Goal: Information Seeking & Learning: Understand process/instructions

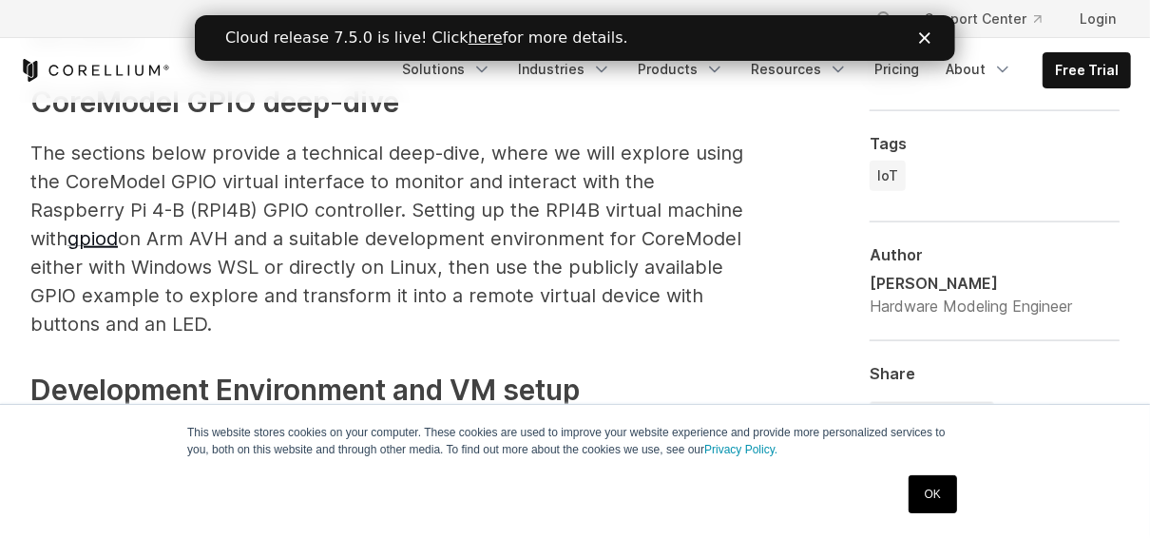
scroll to position [1425, 0]
click at [137, 143] on p "The sections below provide a technical deep-dive, where we will explore using t…" at bounding box center [387, 238] width 715 height 200
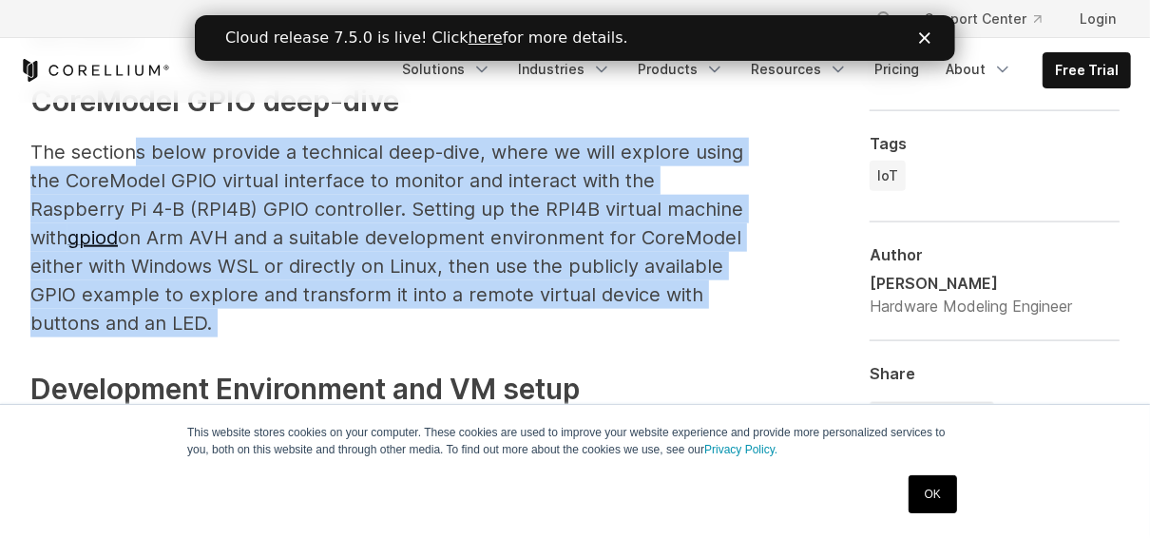
click at [137, 143] on p "The sections below provide a technical deep-dive, where we will explore using t…" at bounding box center [387, 238] width 715 height 200
click at [538, 308] on p "The sections below provide a technical deep-dive, where we will explore using t…" at bounding box center [387, 238] width 715 height 200
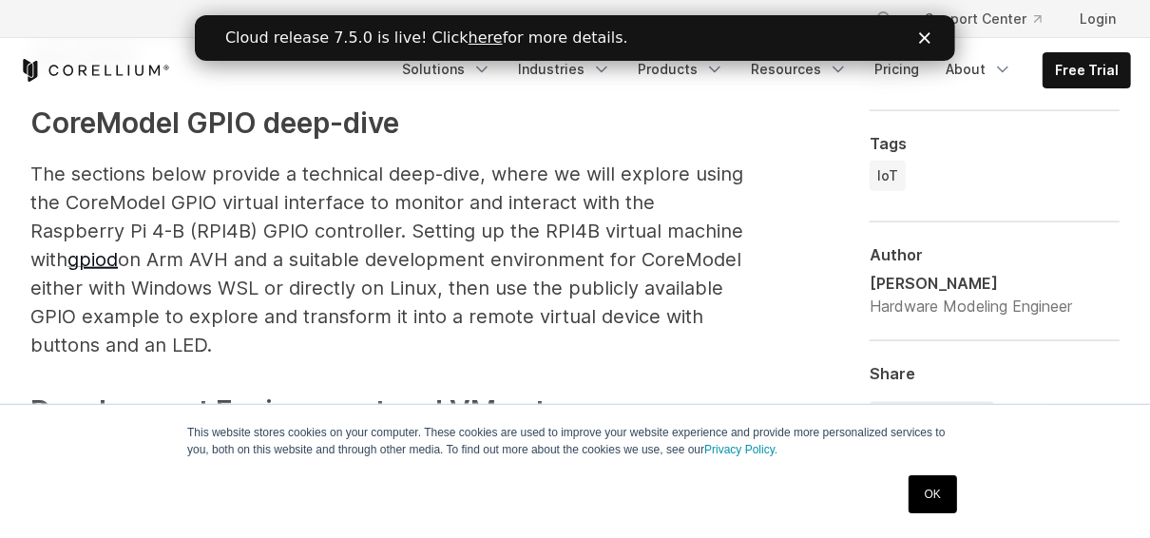
scroll to position [1401, 0]
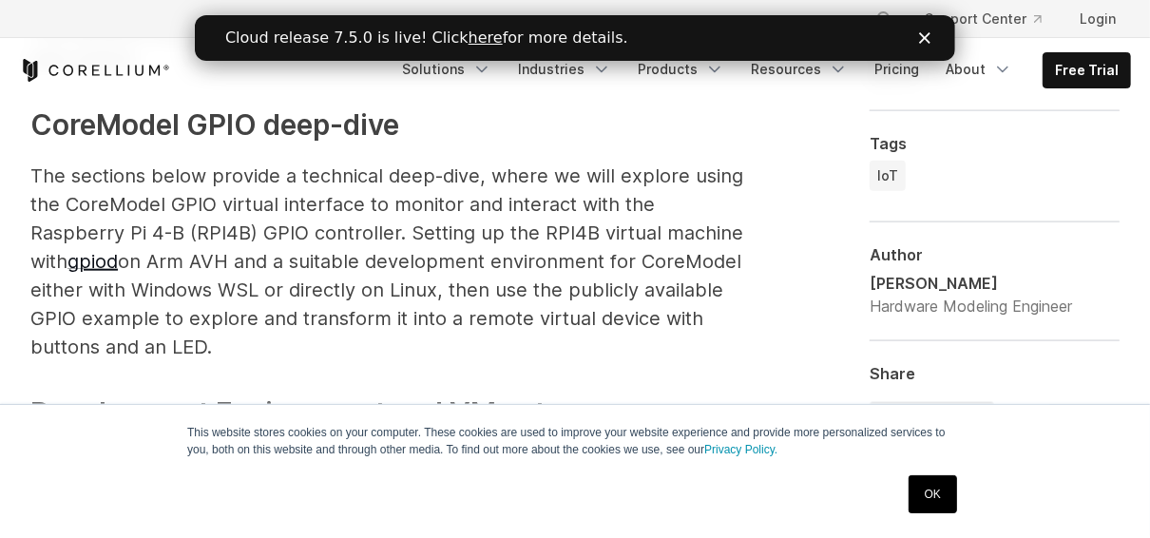
click at [538, 308] on p "The sections below provide a technical deep-dive, where we will explore using t…" at bounding box center [387, 262] width 715 height 200
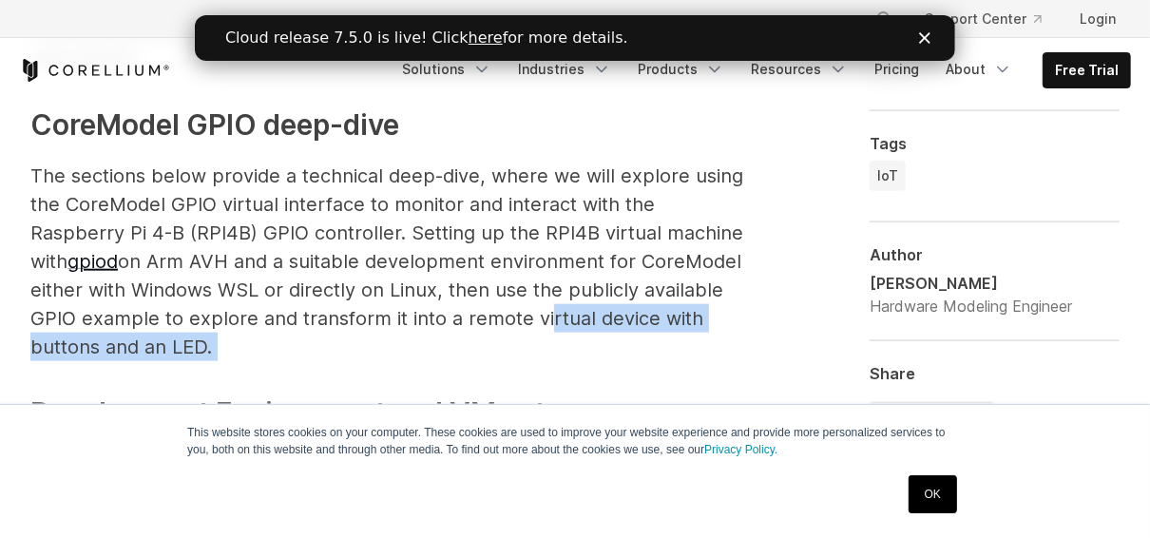
click at [538, 308] on p "The sections below provide a technical deep-dive, where we will explore using t…" at bounding box center [387, 262] width 715 height 200
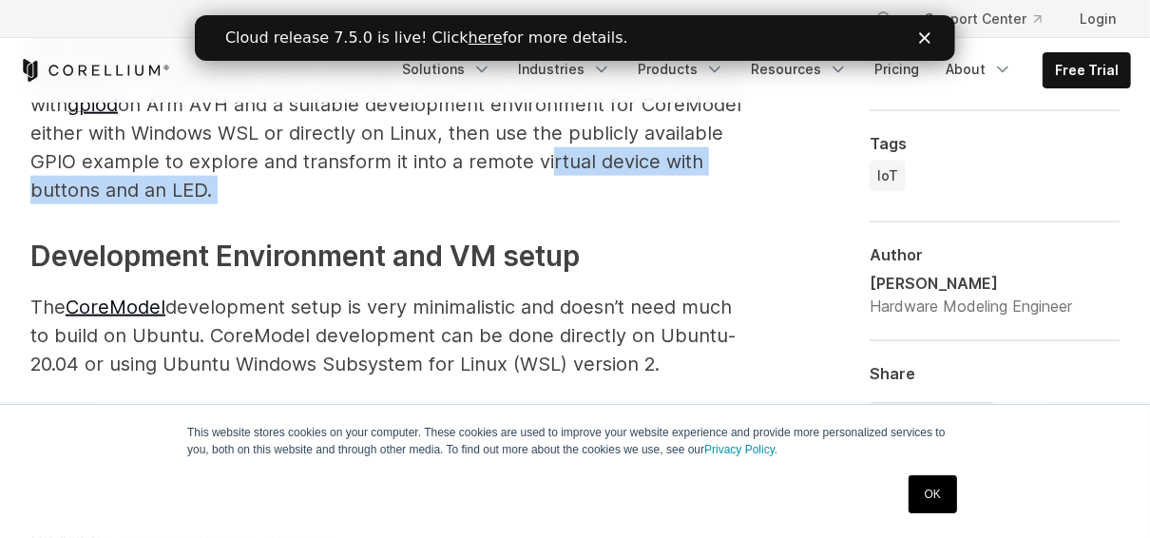
scroll to position [1613, 0]
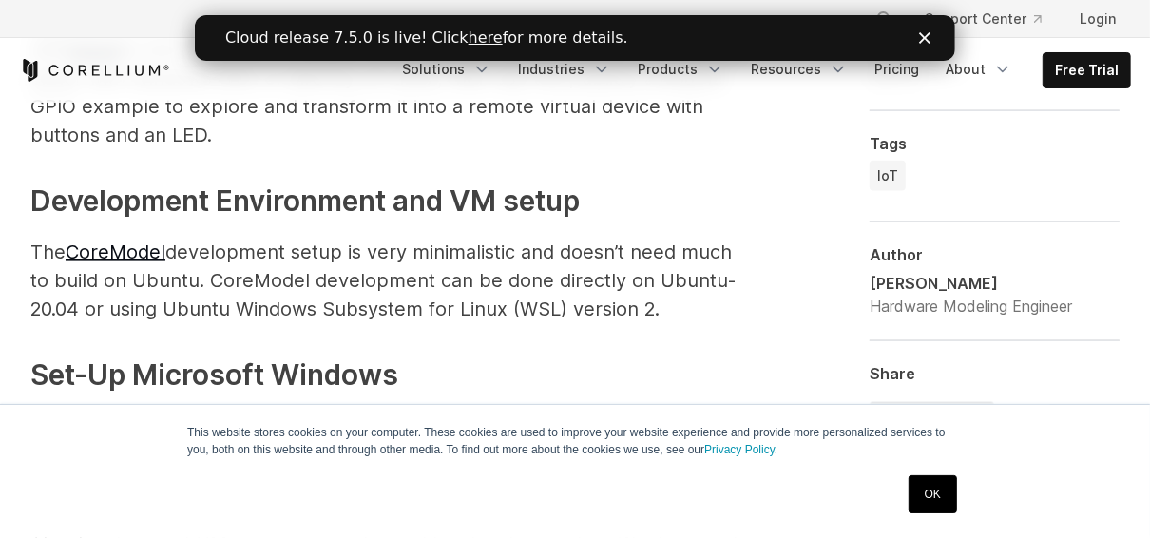
click at [538, 308] on span "The CoreModel development setup is very minimalistic and doesn’t need much to b…" at bounding box center [382, 280] width 705 height 80
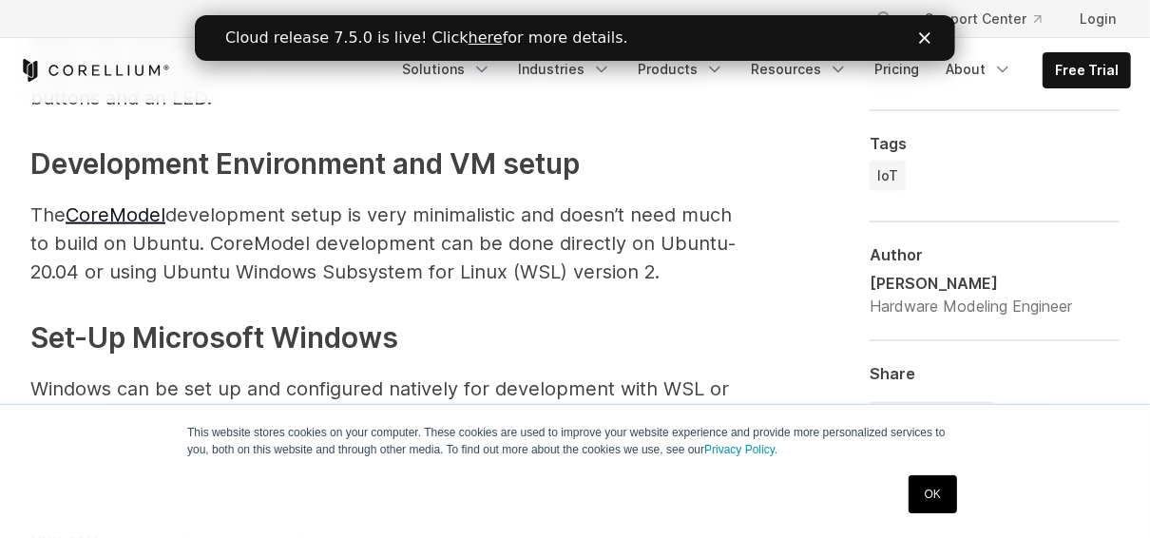
click at [288, 280] on span "The CoreModel development setup is very minimalistic and doesn’t need much to b…" at bounding box center [382, 243] width 705 height 80
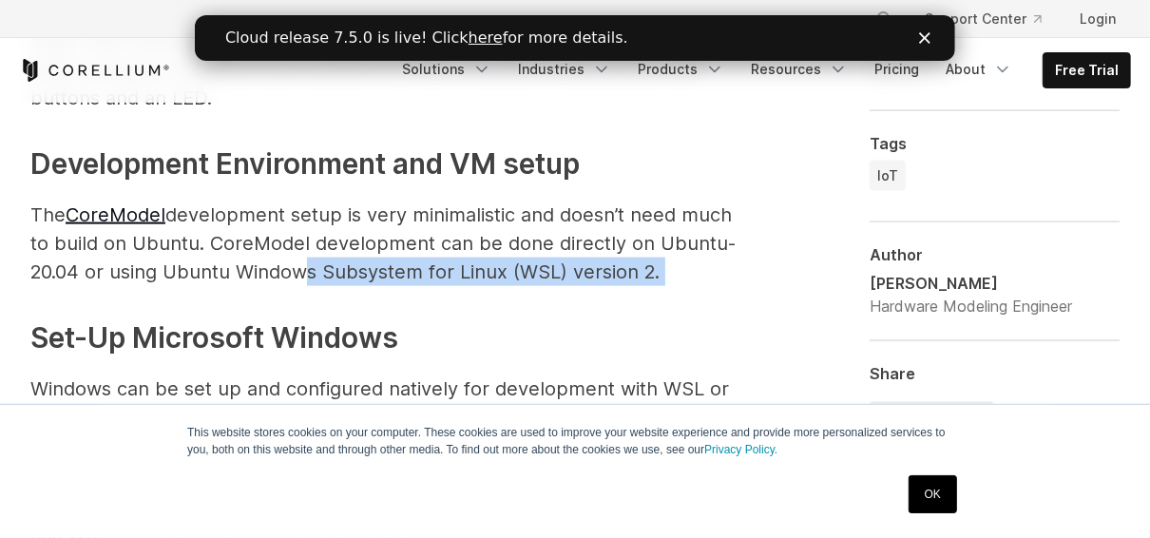
click at [288, 280] on span "The CoreModel development setup is very minimalistic and doesn’t need much to b…" at bounding box center [382, 243] width 705 height 80
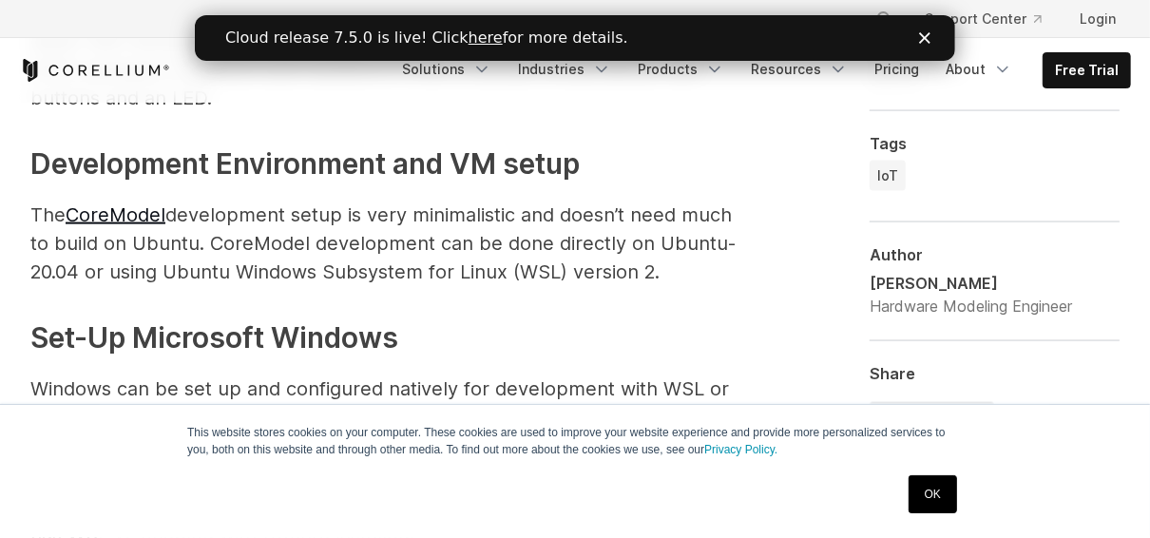
click at [481, 343] on h3 "Set-Up Microsoft Windows" at bounding box center [387, 337] width 715 height 43
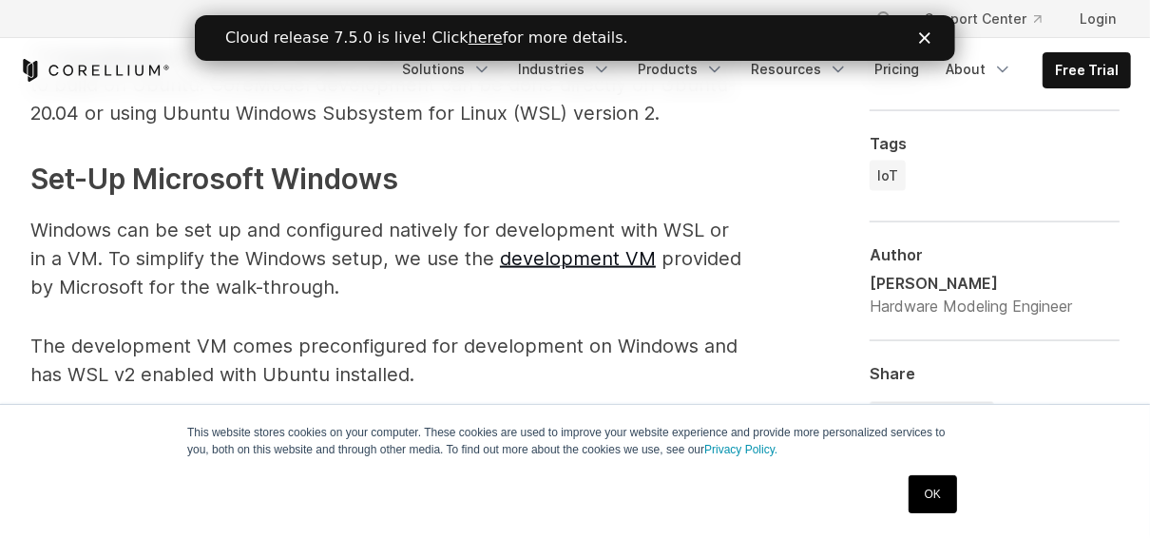
scroll to position [1862, 0]
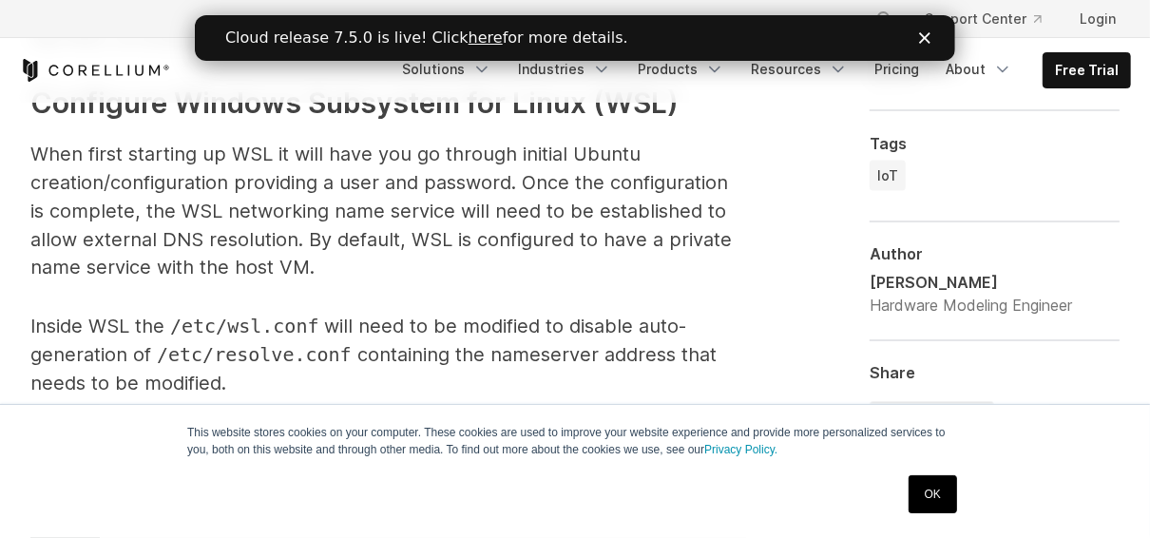
click at [481, 343] on p "Inside WSL the /etc/wsl.conf will need to be modified to disable auto-generatio…" at bounding box center [387, 356] width 715 height 86
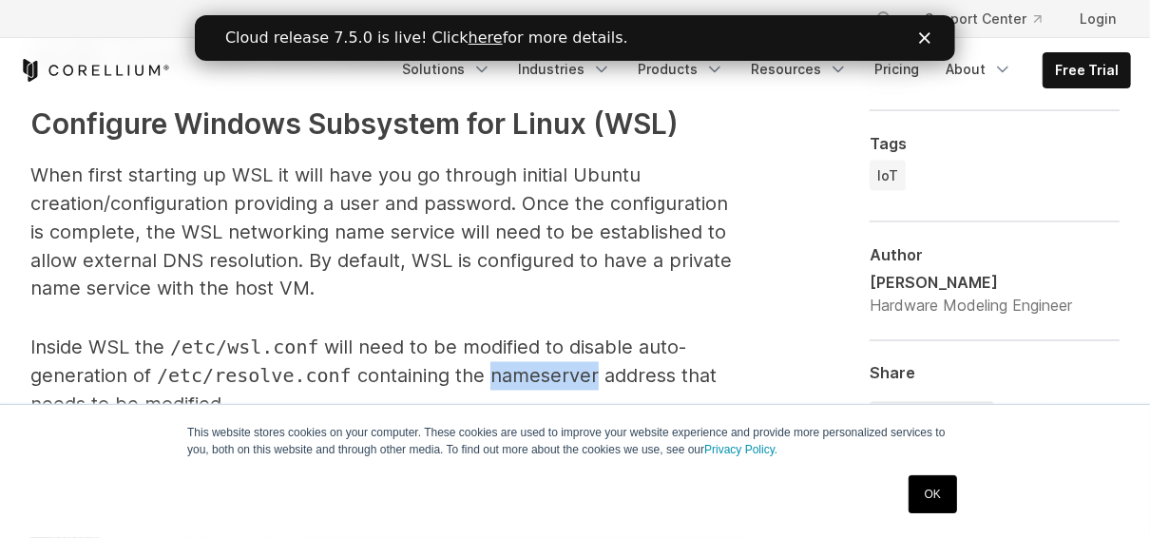
scroll to position [2118, 0]
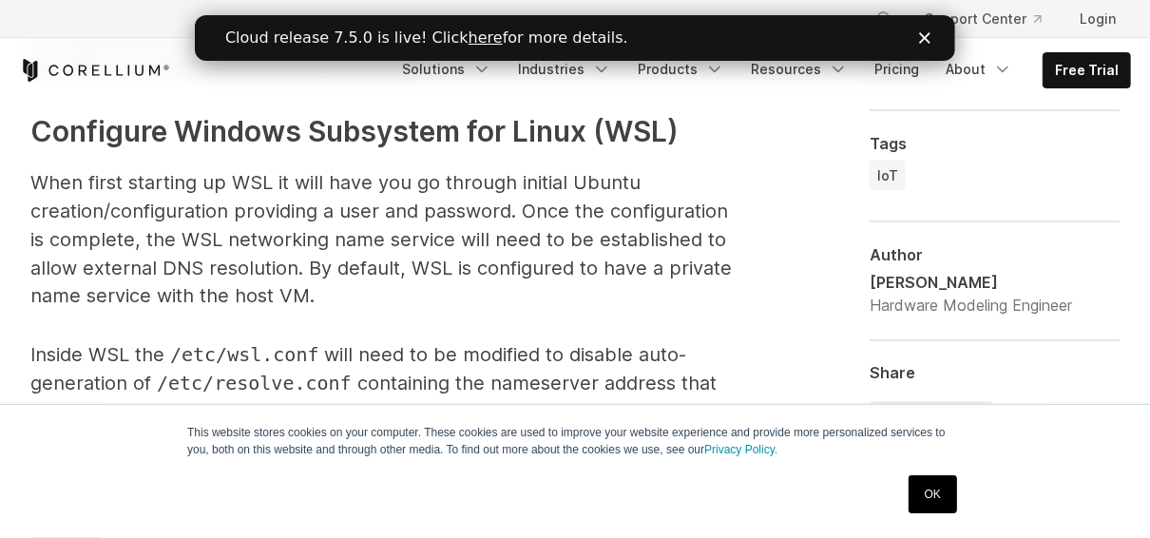
click at [481, 343] on p "Inside WSL the /etc/wsl.conf will need to be modified to disable auto-generatio…" at bounding box center [387, 384] width 715 height 86
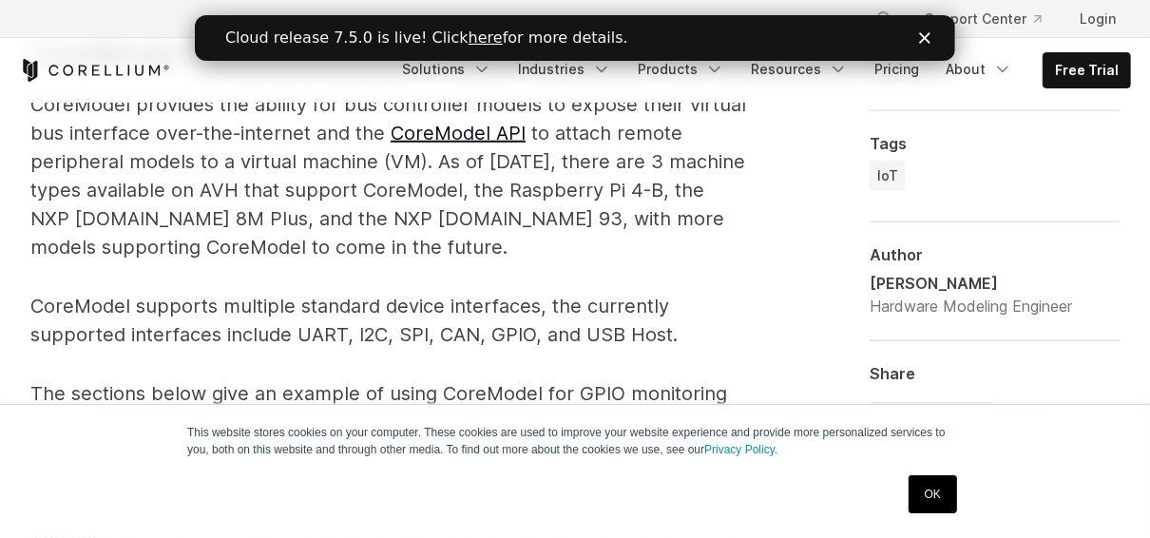
scroll to position [1011, 0]
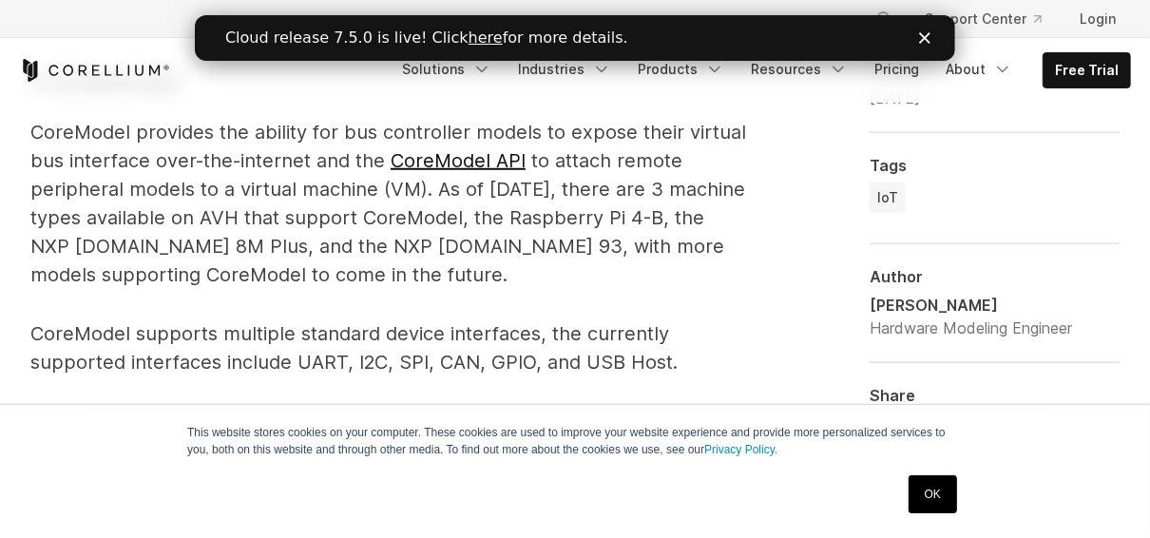
click at [213, 251] on p "CoreModel provides the ability for bus controller models to expose their virtua…" at bounding box center [387, 203] width 715 height 171
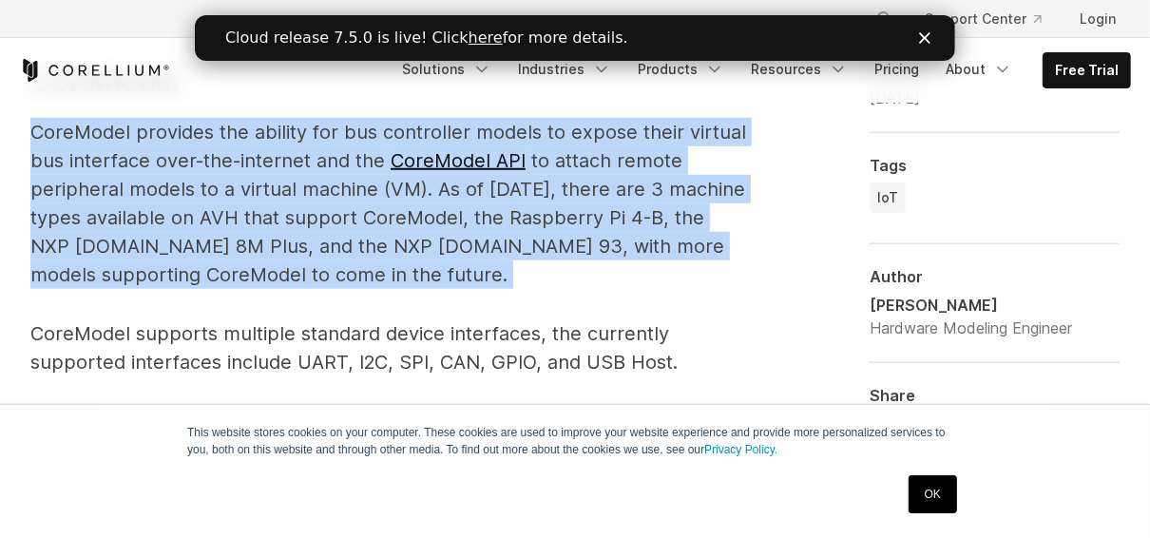
click at [213, 251] on p "CoreModel provides the ability for bus controller models to expose their virtua…" at bounding box center [387, 203] width 715 height 171
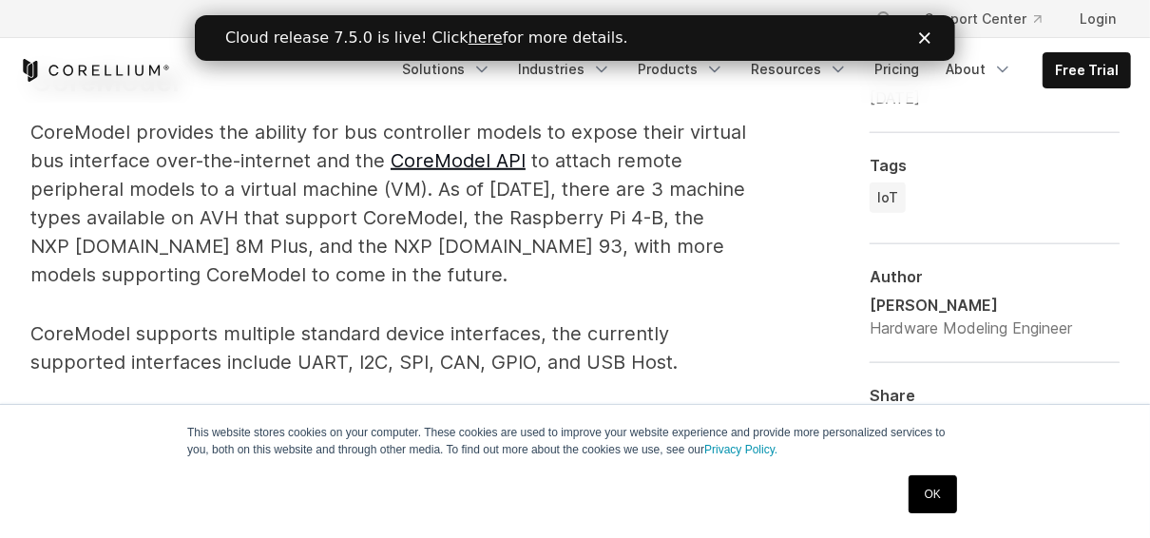
drag, startPoint x: 213, startPoint y: 251, endPoint x: 333, endPoint y: 297, distance: 128.4
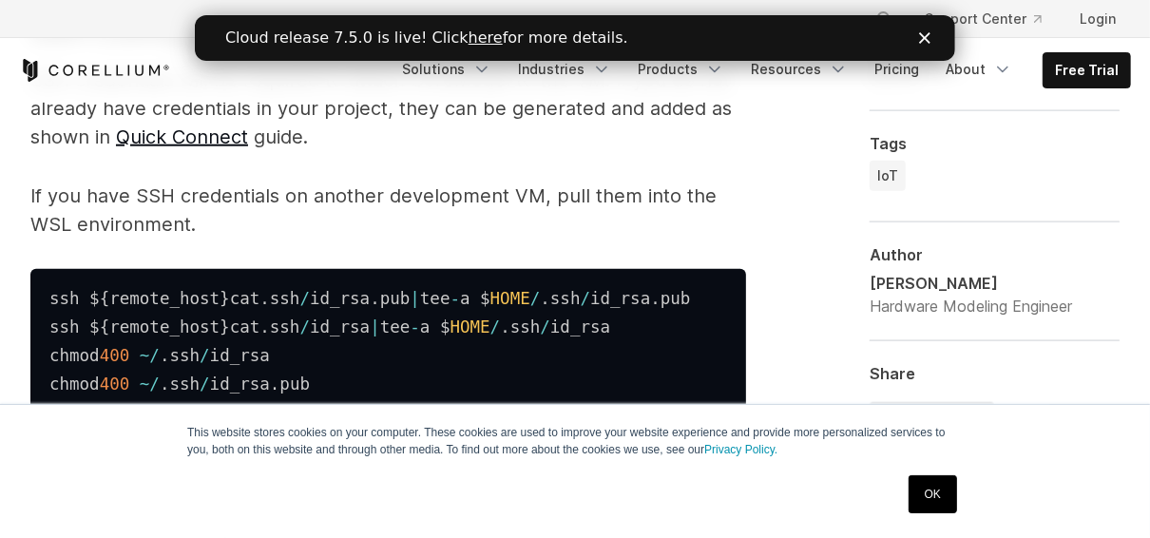
scroll to position [5979, 0]
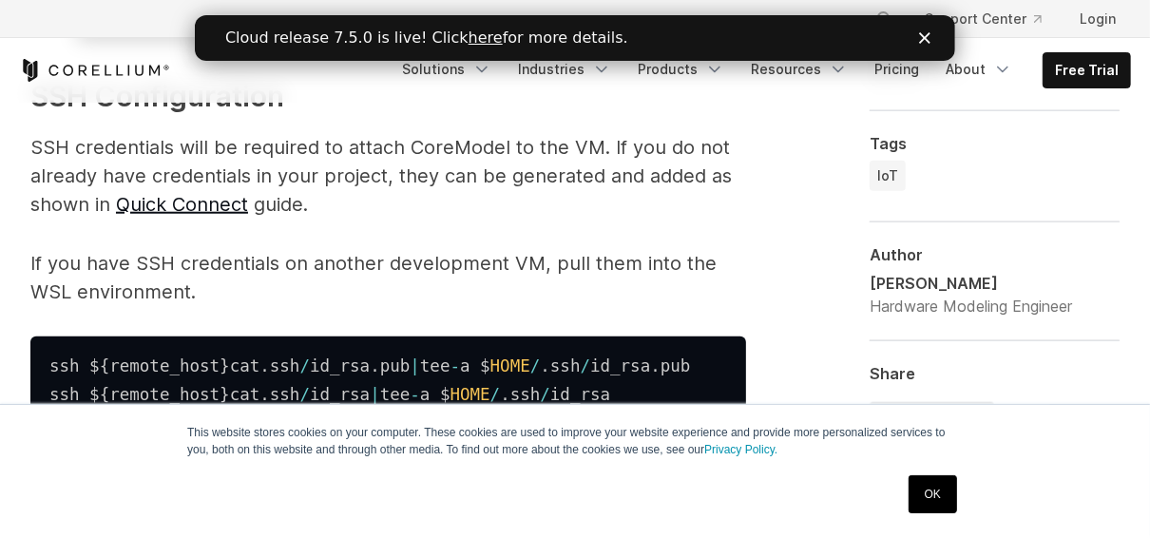
click at [287, 296] on p "If you have SSH credentials on another development VM, pull them into the WSL e…" at bounding box center [387, 277] width 715 height 57
drag, startPoint x: 287, startPoint y: 296, endPoint x: 316, endPoint y: 320, distance: 37.8
click at [316, 306] on p "If you have SSH credentials on another development VM, pull them into the WSL e…" at bounding box center [387, 277] width 715 height 57
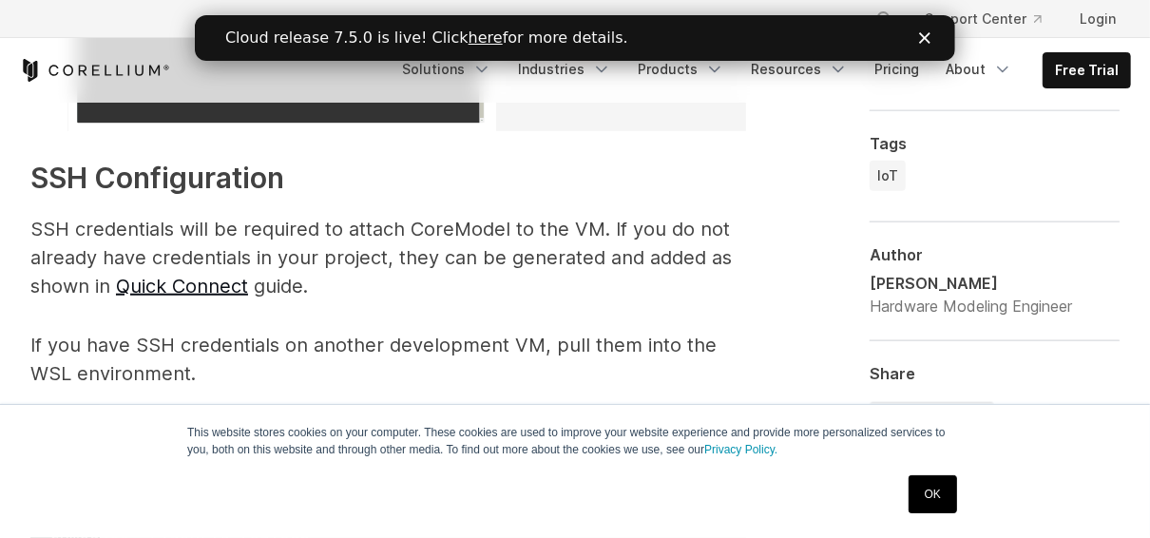
scroll to position [5878, 0]
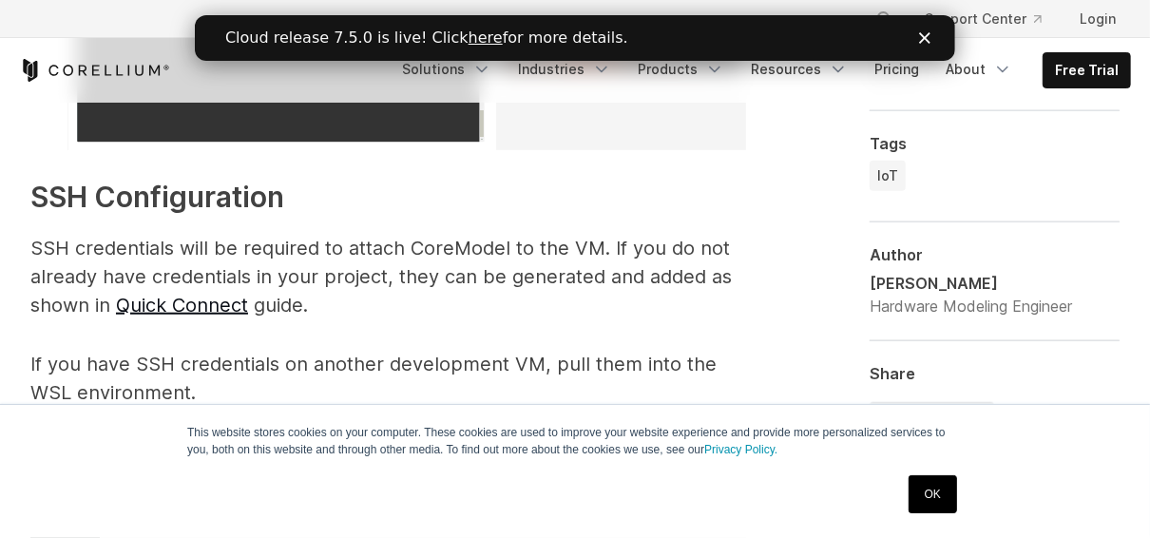
click at [316, 319] on p "SSH credentials will be required to attach CoreModel to the VM. If you do not a…" at bounding box center [387, 277] width 715 height 86
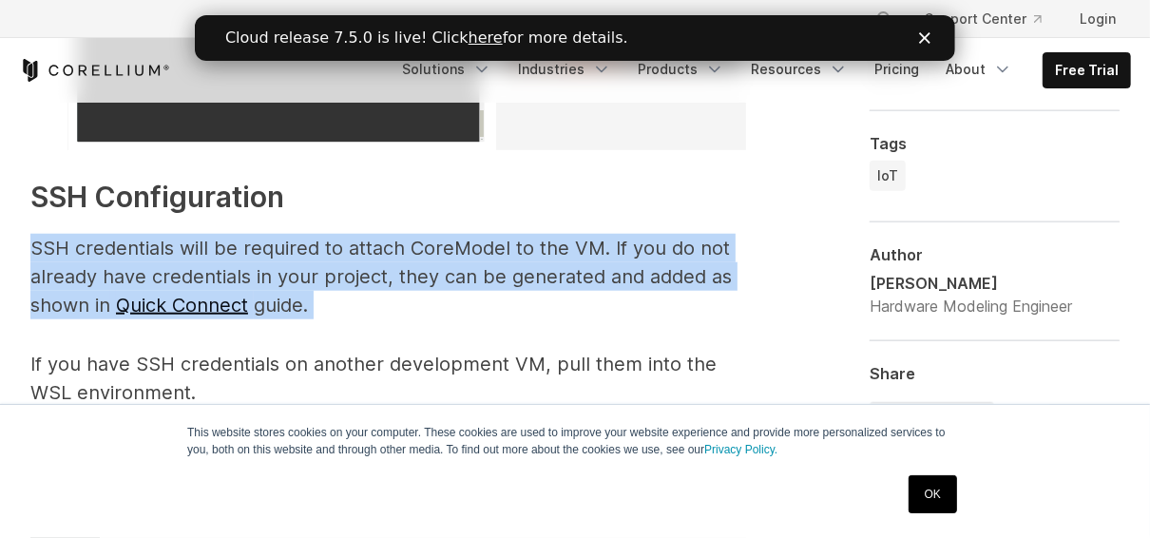
click at [316, 319] on p "SSH credentials will be required to attach CoreModel to the VM. If you do not a…" at bounding box center [387, 277] width 715 height 86
drag, startPoint x: 316, startPoint y: 320, endPoint x: 293, endPoint y: 281, distance: 45.6
click at [293, 281] on p "SSH credentials will be required to attach CoreModel to the VM. If you do not a…" at bounding box center [387, 277] width 715 height 86
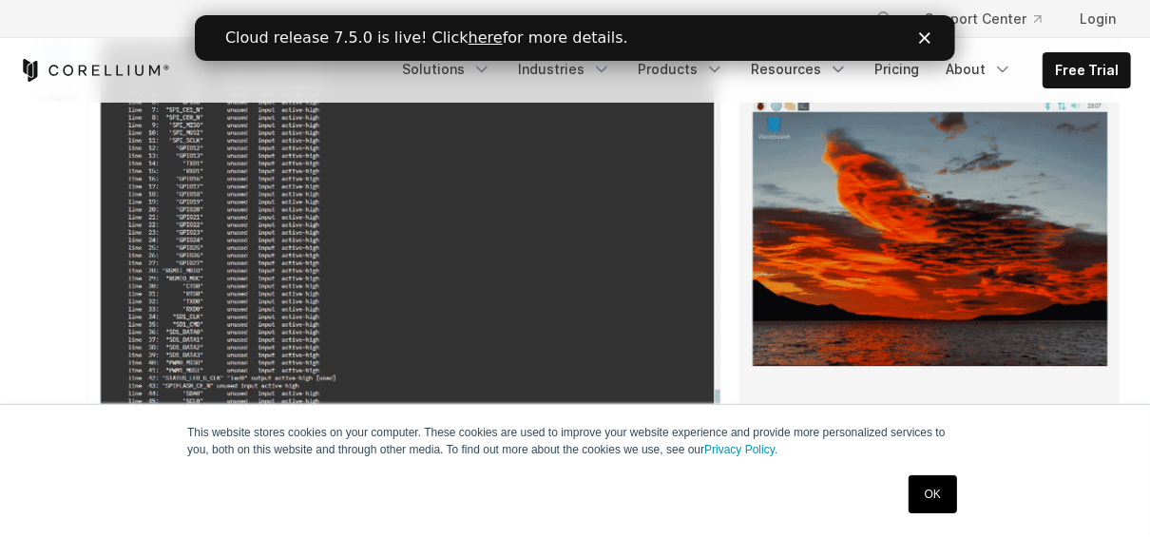
scroll to position [487, 0]
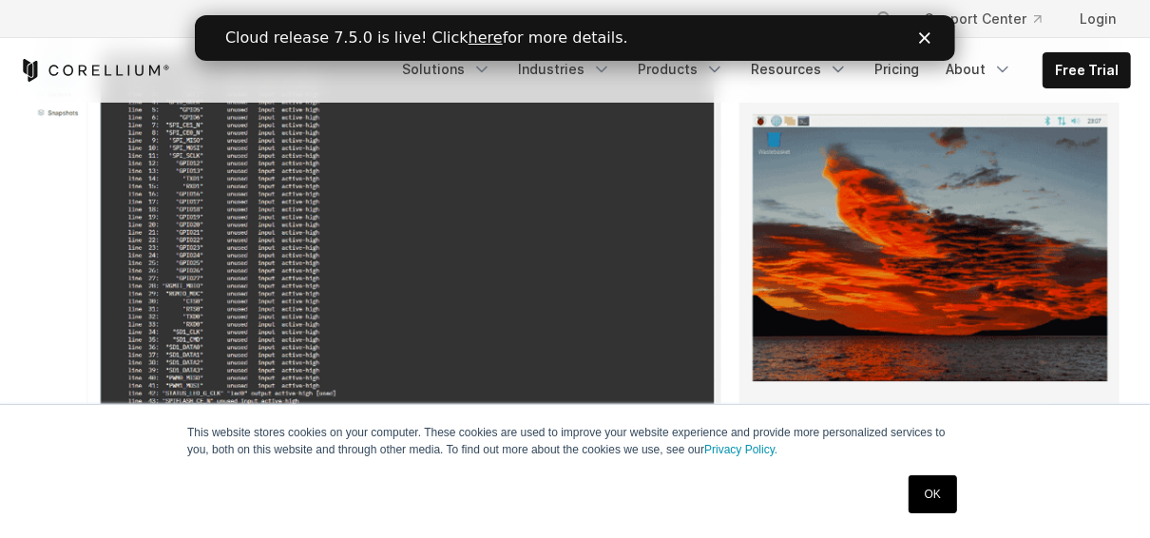
click at [914, 484] on link "OK" at bounding box center [932, 494] width 48 height 38
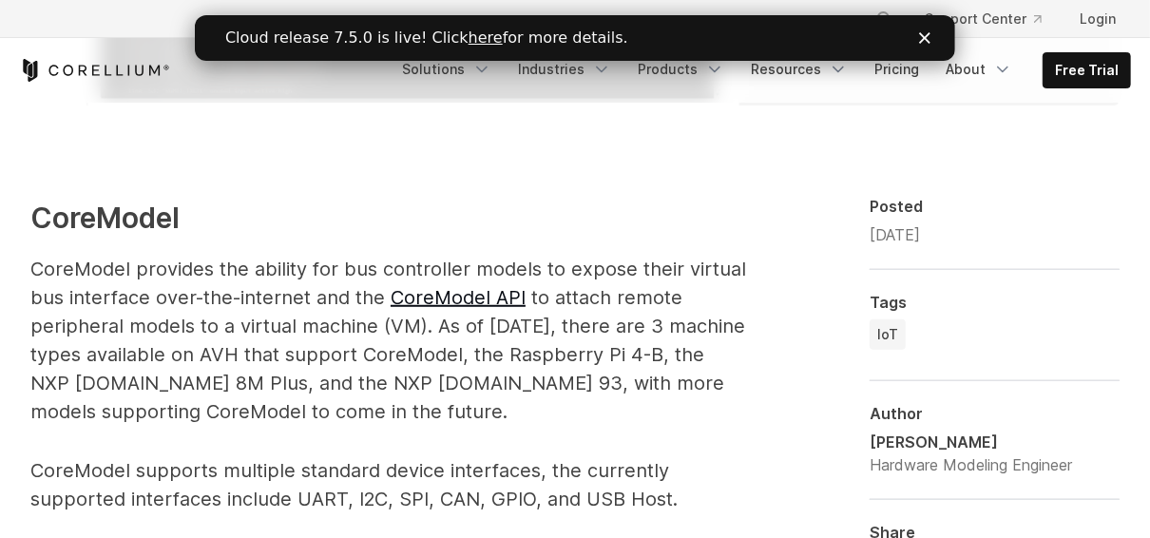
scroll to position [874, 0]
click at [927, 32] on icon "Close" at bounding box center [923, 37] width 11 height 11
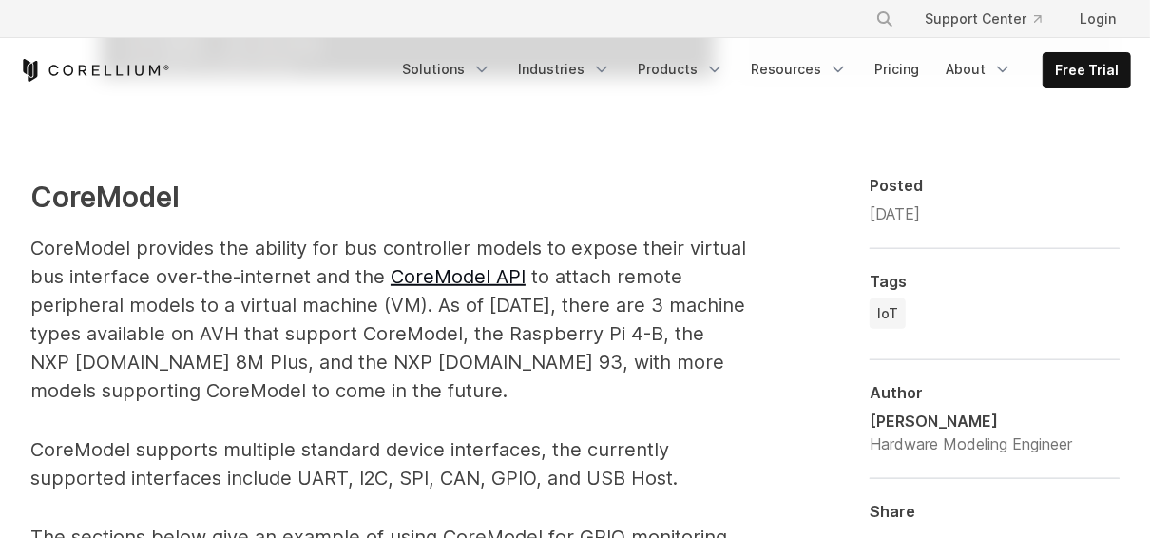
scroll to position [898, 0]
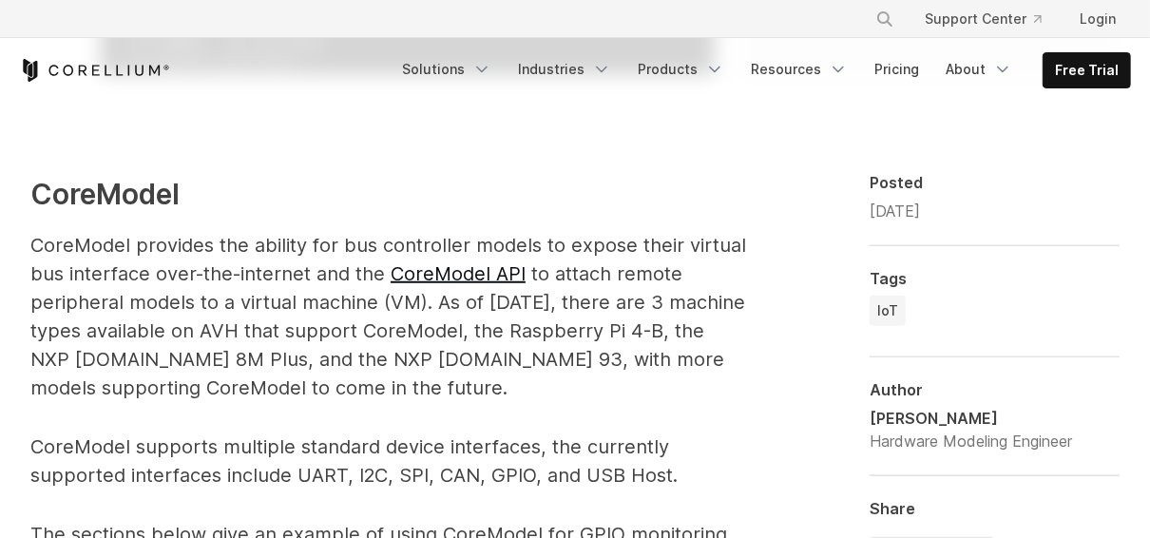
click at [376, 253] on p "CoreModel provides the ability for bus controller models to expose their virtua…" at bounding box center [387, 316] width 715 height 171
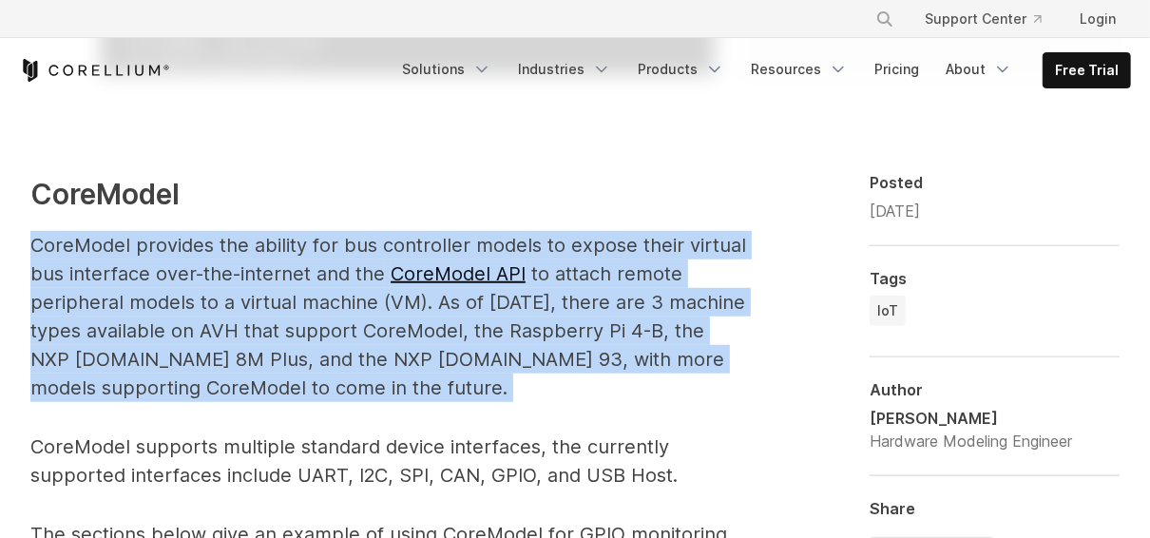
click at [376, 253] on p "CoreModel provides the ability for bus controller models to expose their virtua…" at bounding box center [387, 316] width 715 height 171
click at [410, 338] on p "CoreModel provides the ability for bus controller models to expose their virtua…" at bounding box center [387, 316] width 715 height 171
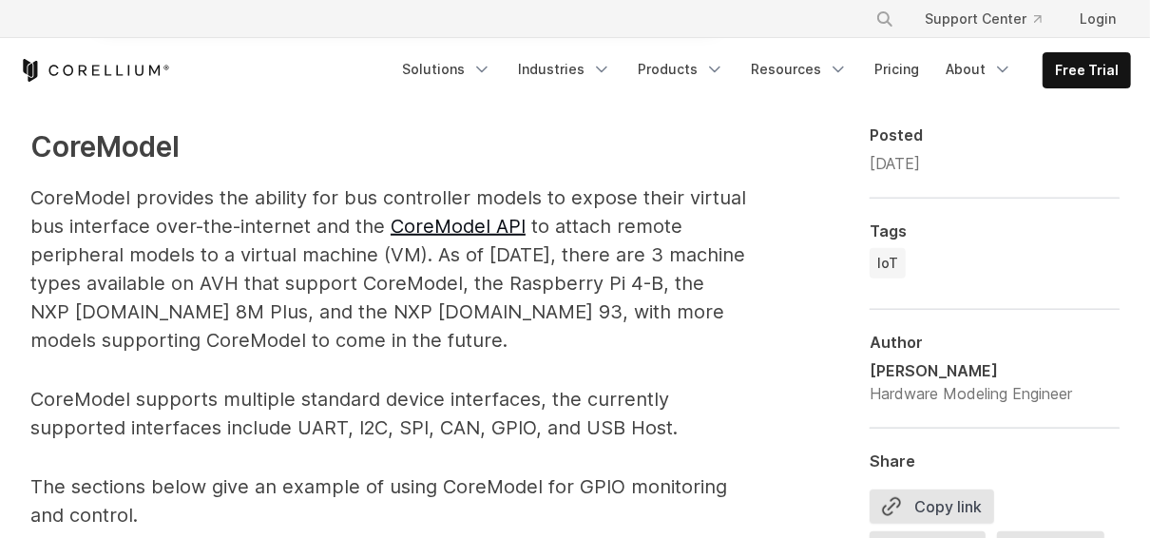
scroll to position [947, 0]
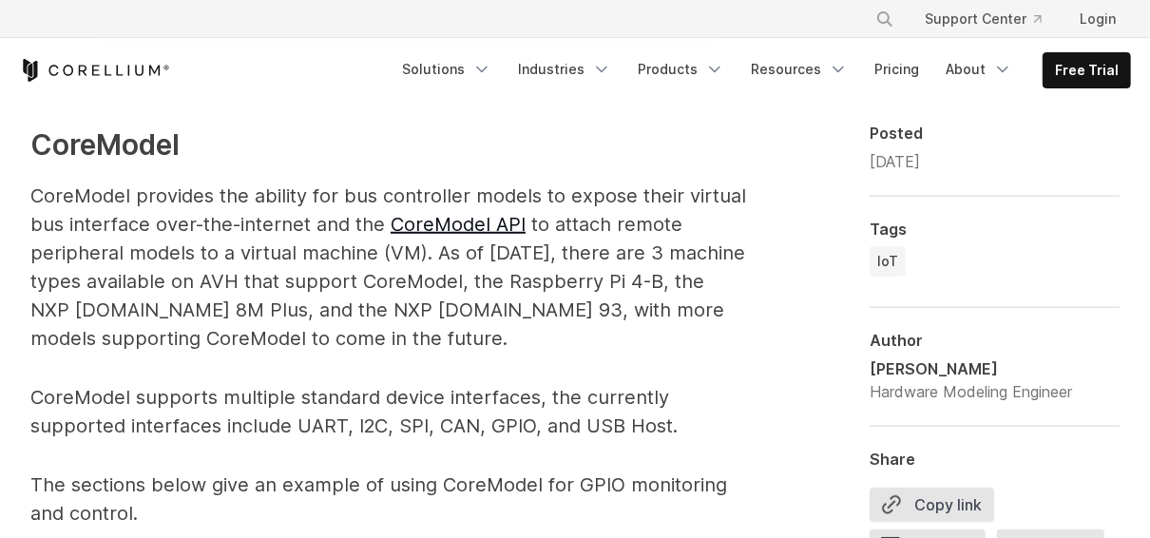
click at [277, 226] on p "CoreModel provides the ability for bus controller models to expose their virtua…" at bounding box center [387, 266] width 715 height 171
click at [569, 235] on p "CoreModel provides the ability for bus controller models to expose their virtua…" at bounding box center [387, 266] width 715 height 171
drag, startPoint x: 569, startPoint y: 235, endPoint x: 650, endPoint y: 220, distance: 82.0
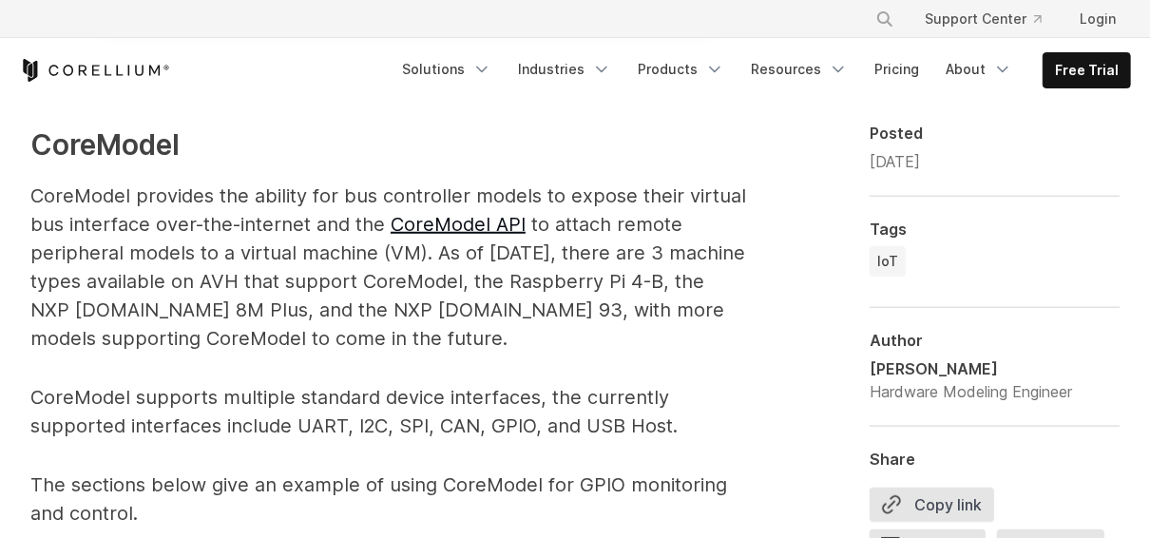
click at [650, 220] on p "CoreModel provides the ability for bus controller models to expose their virtua…" at bounding box center [387, 266] width 715 height 171
click at [364, 424] on p "CoreModel supports multiple standard device interfaces, the currently supported…" at bounding box center [387, 411] width 715 height 57
drag, startPoint x: 364, startPoint y: 424, endPoint x: 500, endPoint y: 422, distance: 135.9
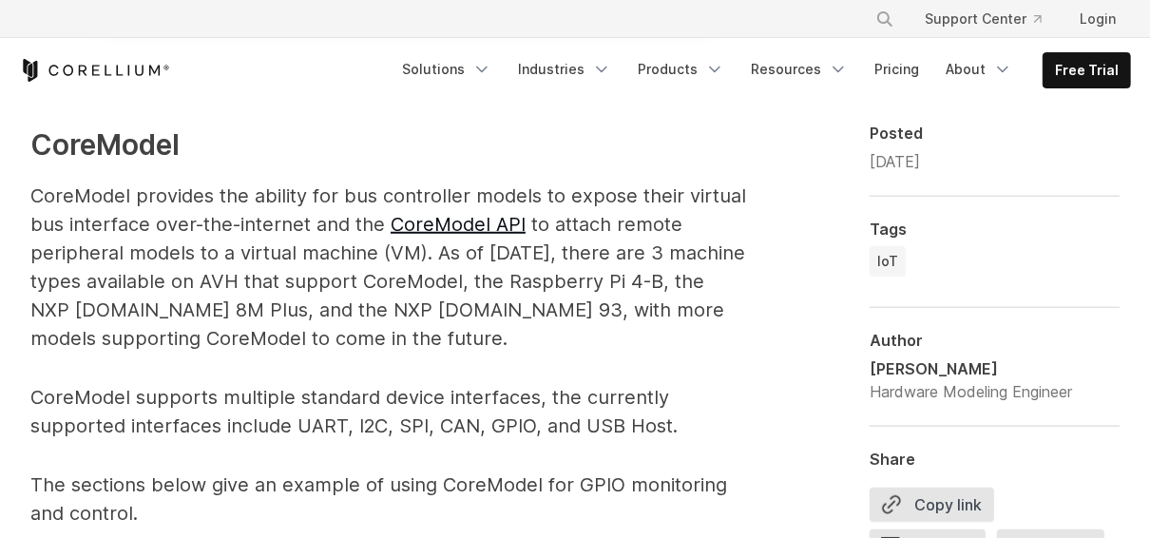
click at [500, 422] on p "CoreModel supports multiple standard device interfaces, the currently supported…" at bounding box center [387, 411] width 715 height 57
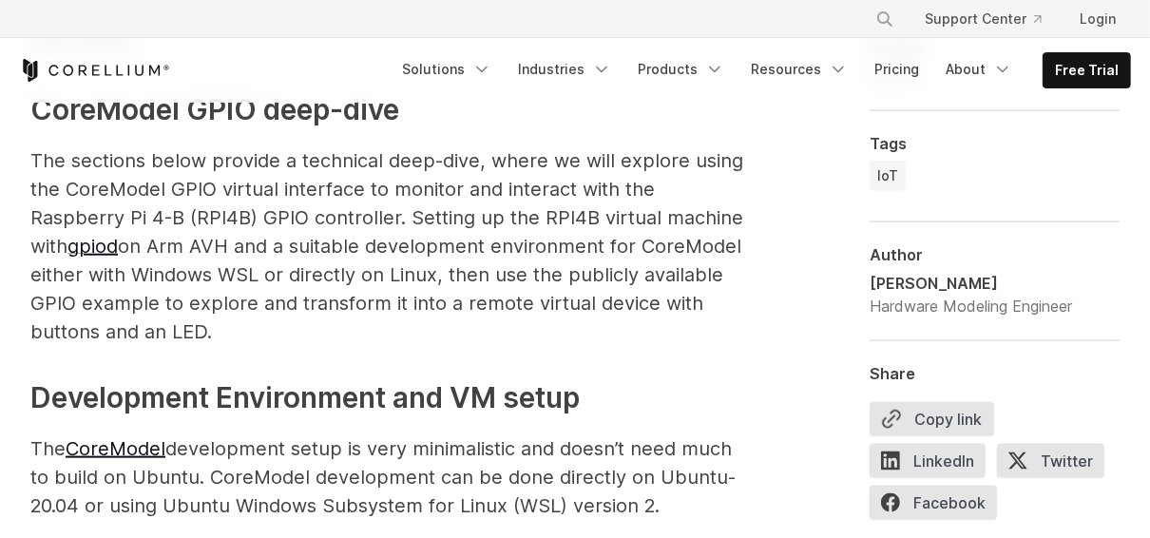
scroll to position [1423, 0]
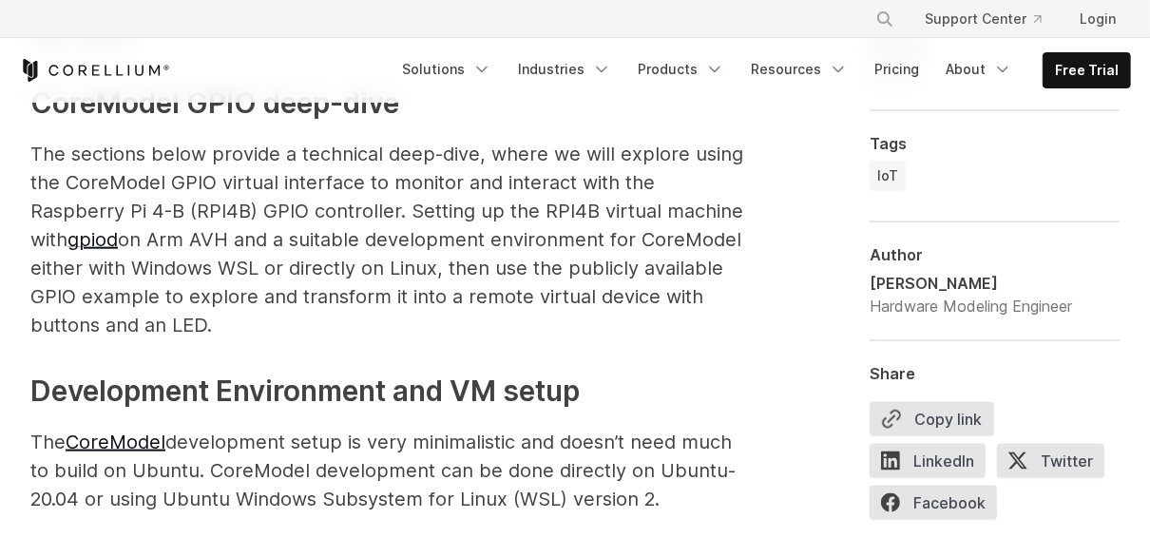
click at [597, 314] on p "The sections below provide a technical deep-dive, where we will explore using t…" at bounding box center [387, 240] width 715 height 200
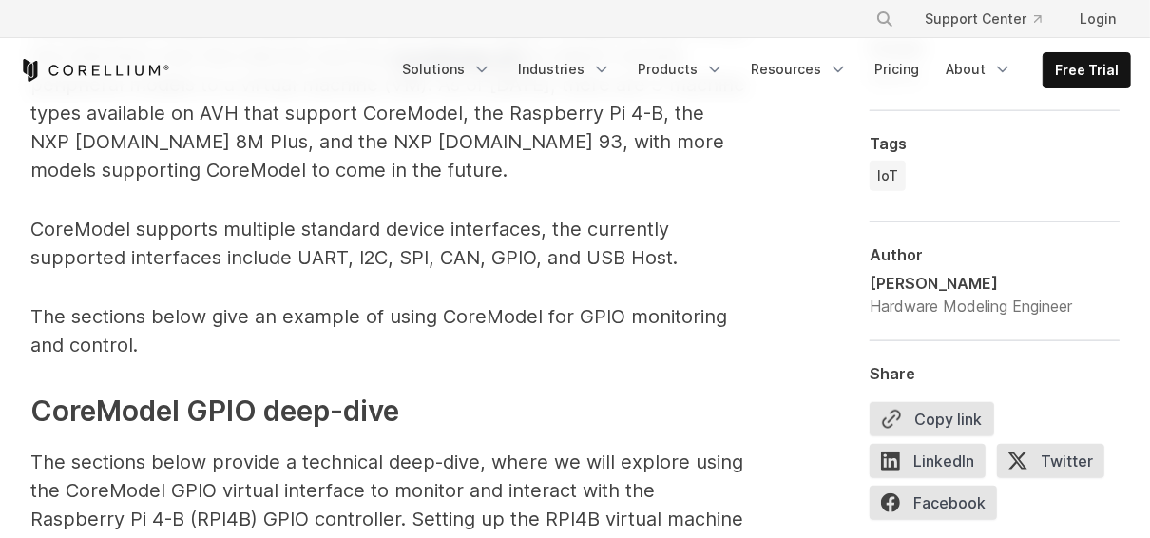
scroll to position [1094, 0]
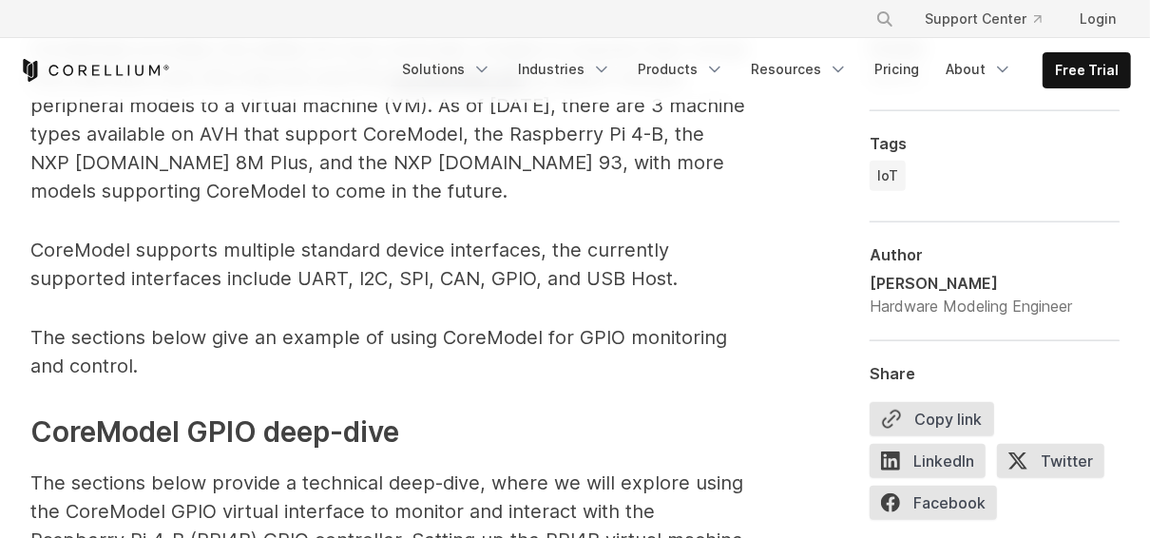
click at [513, 280] on p "CoreModel supports multiple standard device interfaces, the currently supported…" at bounding box center [387, 264] width 715 height 57
drag, startPoint x: 294, startPoint y: 273, endPoint x: 534, endPoint y: 276, distance: 240.4
click at [534, 276] on p "CoreModel supports multiple standard device interfaces, the currently supported…" at bounding box center [387, 264] width 715 height 57
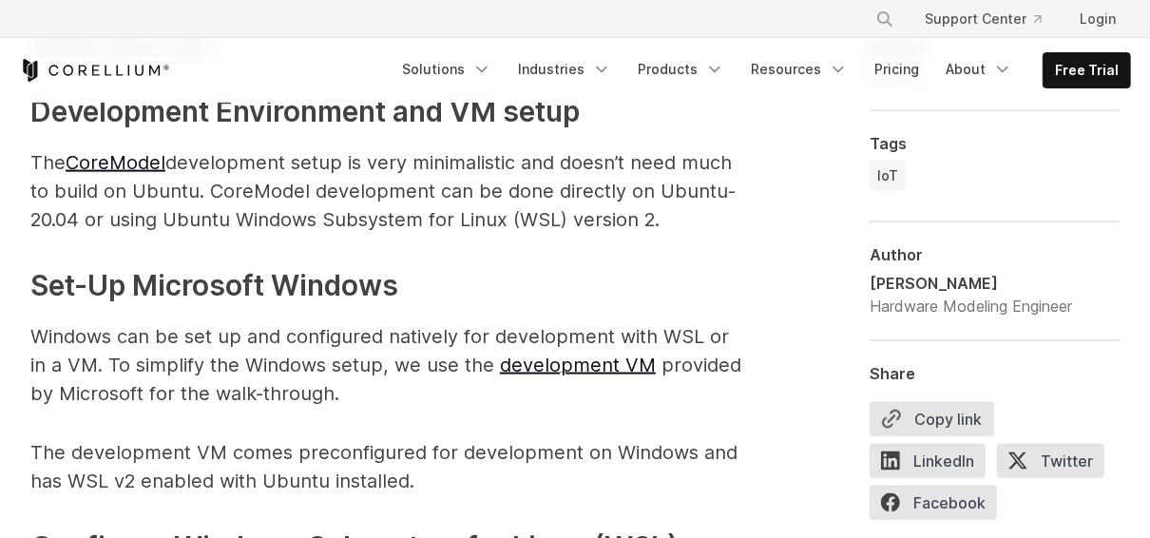
scroll to position [1703, 0]
